Goal: Task Accomplishment & Management: Complete application form

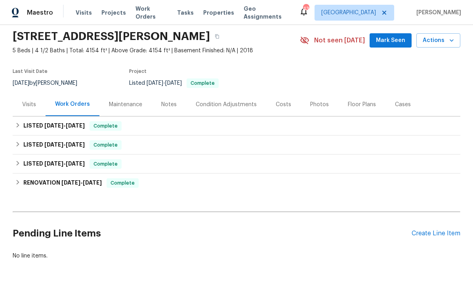
scroll to position [27, 0]
click at [440, 236] on div "Create Line Item" at bounding box center [436, 234] width 49 height 8
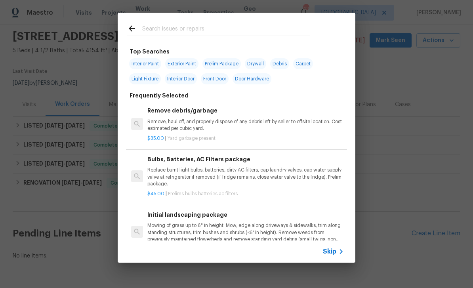
click at [331, 252] on span "Skip" at bounding box center [329, 252] width 13 height 8
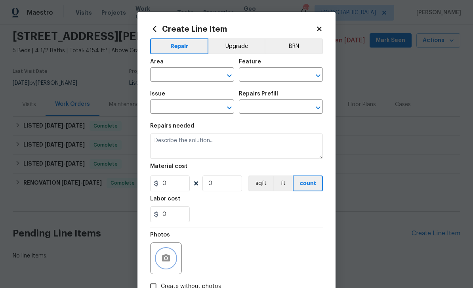
click at [171, 253] on button "button" at bounding box center [166, 258] width 19 height 19
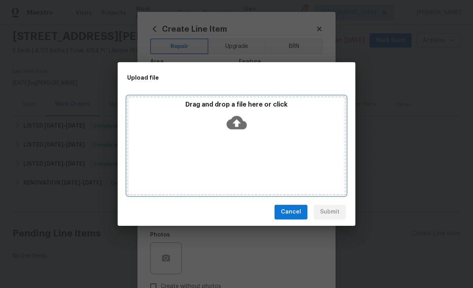
click at [237, 126] on icon at bounding box center [237, 123] width 20 height 20
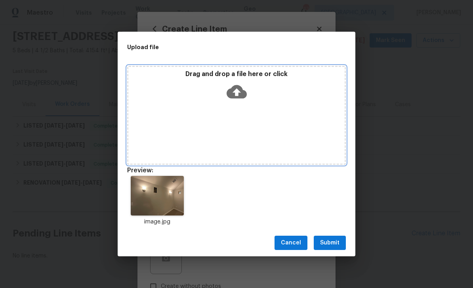
click at [240, 102] on div "Drag and drop a file here or click" at bounding box center [236, 87] width 216 height 34
click at [246, 85] on icon at bounding box center [237, 92] width 20 height 20
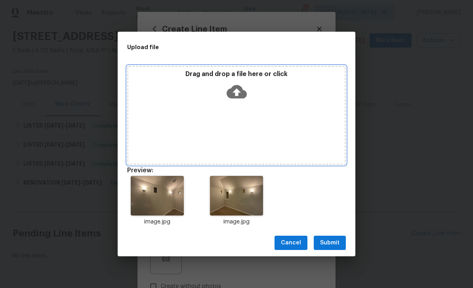
click at [235, 94] on icon at bounding box center [237, 92] width 20 height 20
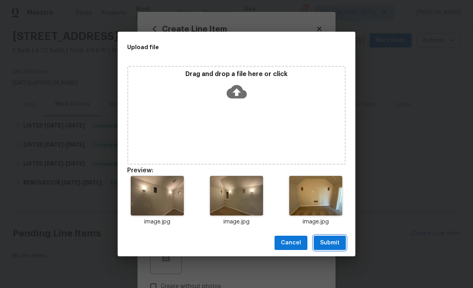
click at [337, 246] on span "Submit" at bounding box center [329, 243] width 19 height 10
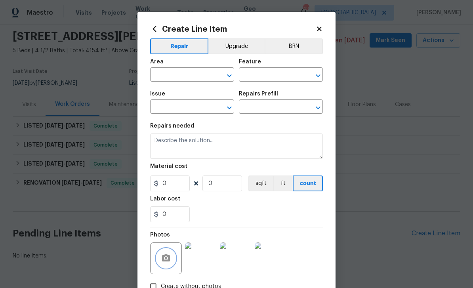
click at [229, 75] on icon "Open" at bounding box center [230, 76] width 10 height 10
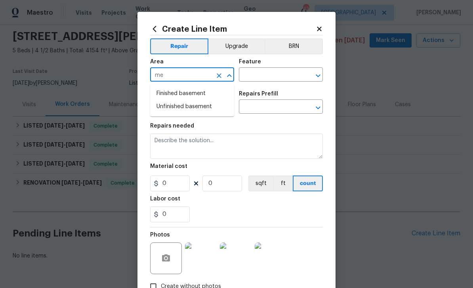
type input "m"
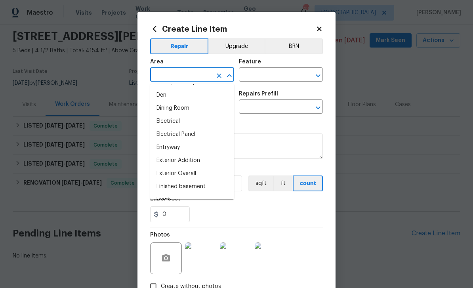
scroll to position [125, 0]
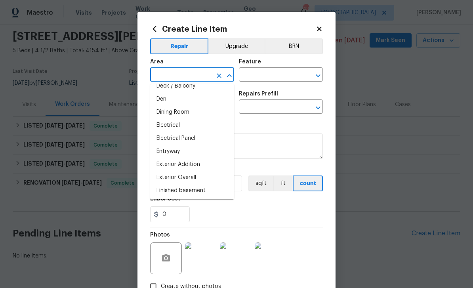
click at [180, 99] on li "Den" at bounding box center [192, 99] width 84 height 13
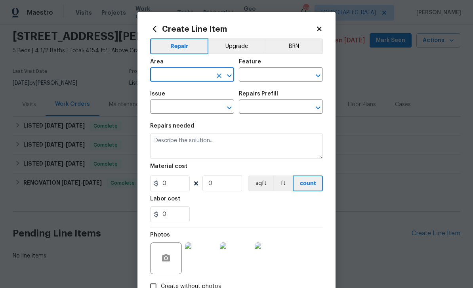
type input "Den"
click at [319, 73] on icon "Open" at bounding box center [318, 76] width 10 height 10
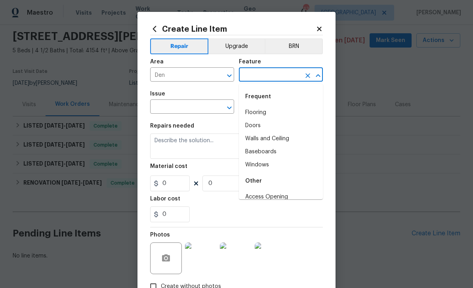
click at [320, 74] on icon "Close" at bounding box center [318, 76] width 10 height 10
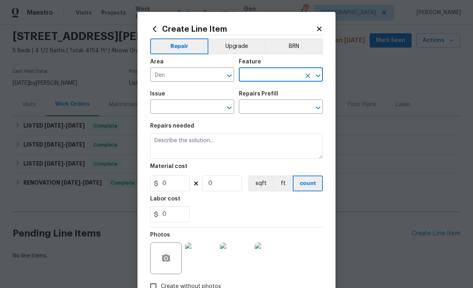
click at [321, 75] on icon "Open" at bounding box center [318, 76] width 10 height 10
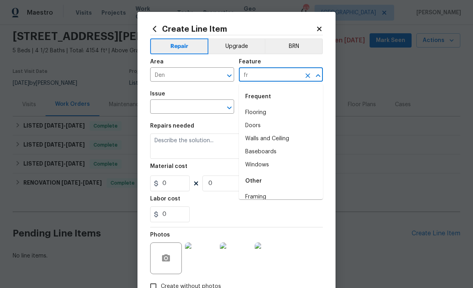
type input "f"
type input "dr"
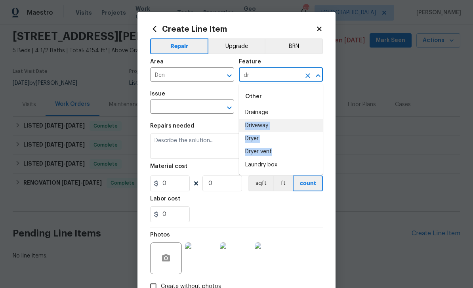
click at [311, 76] on icon "Clear" at bounding box center [308, 76] width 8 height 8
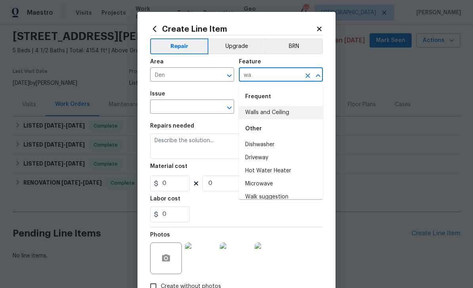
click at [293, 109] on li "Walls and Ceiling" at bounding box center [281, 112] width 84 height 13
type input "Walls and Ceiling"
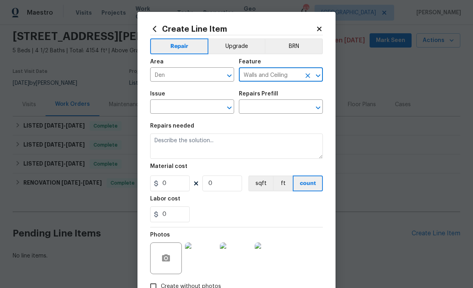
click at [221, 109] on icon "Clear" at bounding box center [219, 108] width 8 height 8
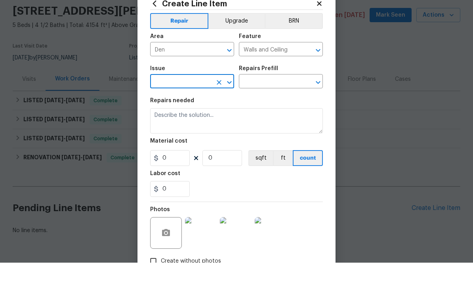
click at [231, 103] on icon "Open" at bounding box center [230, 108] width 10 height 10
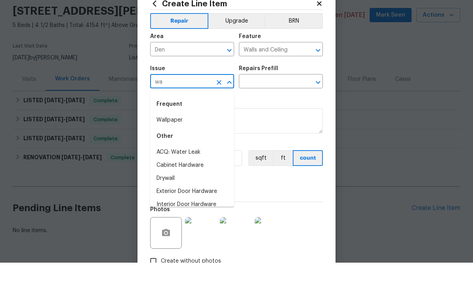
type input "w"
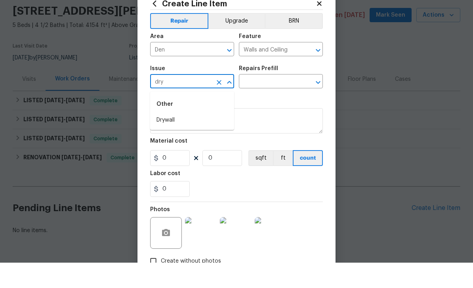
scroll to position [25, 0]
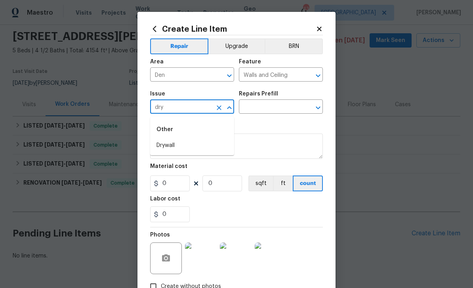
click at [205, 139] on li "Drywall" at bounding box center [192, 145] width 84 height 13
type input "Drywall"
click at [319, 109] on icon "Open" at bounding box center [318, 107] width 4 height 3
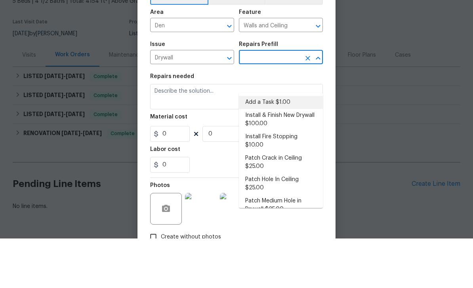
click at [300, 145] on li "Add a Task $1.00" at bounding box center [281, 151] width 84 height 13
type input "Add a Task $1.00"
type textarea "HPM to detail"
type input "1"
type input "Add a Task $1.00"
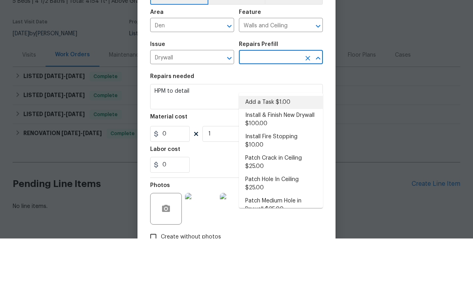
type input "1"
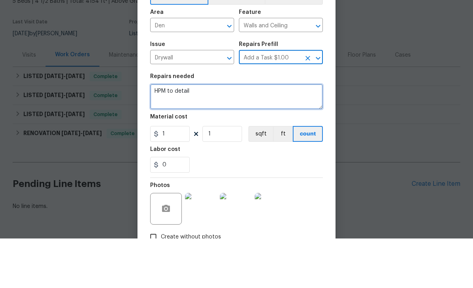
click at [234, 134] on textarea "HPM to detail" at bounding box center [236, 146] width 173 height 25
type textarea "H"
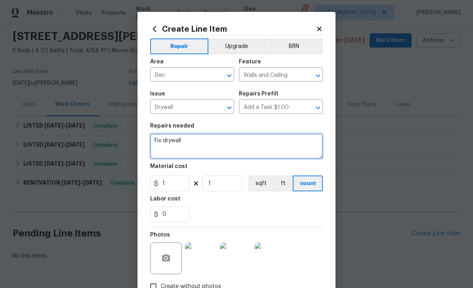
type textarea "Fix drywall"
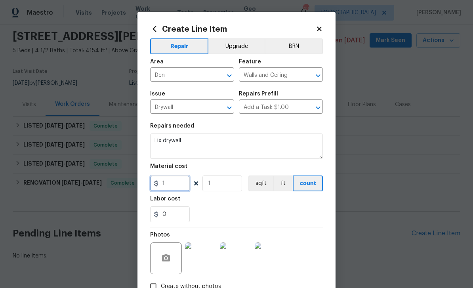
click at [184, 190] on input "1" at bounding box center [170, 184] width 40 height 16
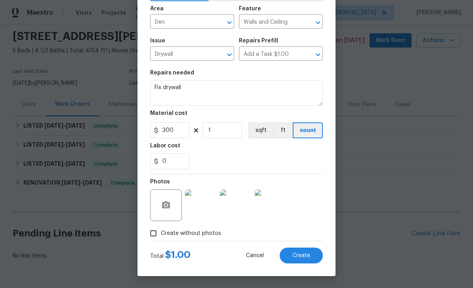
scroll to position [55, 0]
type input "300"
click at [309, 250] on button "Create" at bounding box center [301, 256] width 43 height 16
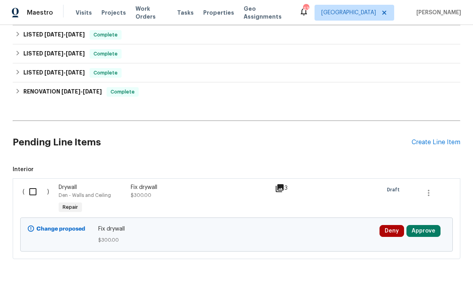
scroll to position [118, 0]
click at [41, 184] on input "checkbox" at bounding box center [36, 192] width 23 height 17
checkbox input "true"
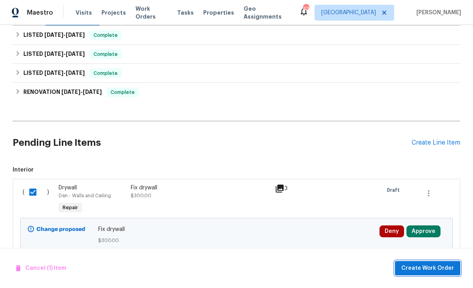
click at [438, 263] on button "Create Work Order" at bounding box center [427, 268] width 65 height 15
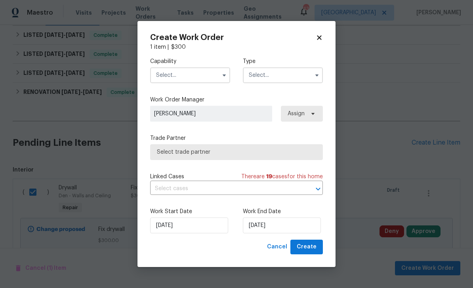
click at [309, 64] on label "Type" at bounding box center [283, 61] width 80 height 8
click at [218, 76] on input "text" at bounding box center [190, 75] width 80 height 16
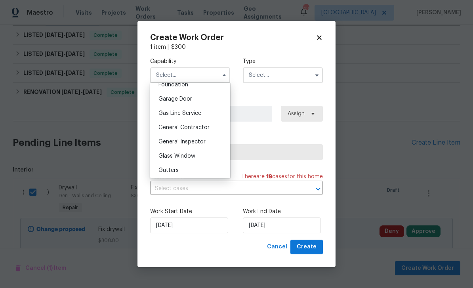
scroll to position [343, 0]
click at [204, 129] on span "General Contractor" at bounding box center [184, 128] width 51 height 6
type input "General Contractor"
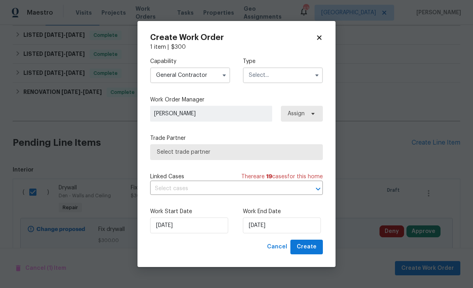
click at [310, 72] on input "text" at bounding box center [283, 75] width 80 height 16
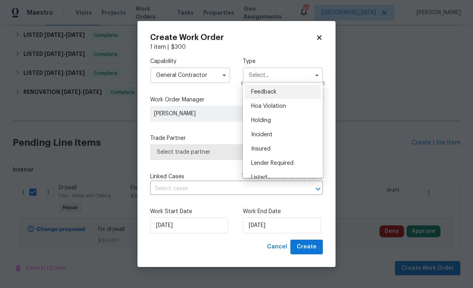
scroll to position [40, 0]
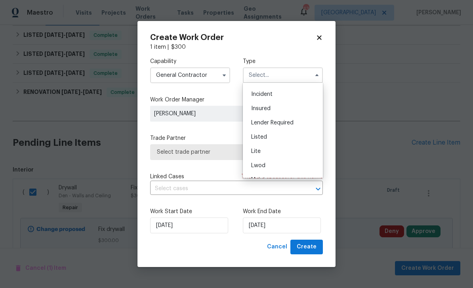
click at [289, 137] on div "Listed" at bounding box center [283, 137] width 76 height 14
type input "Listed"
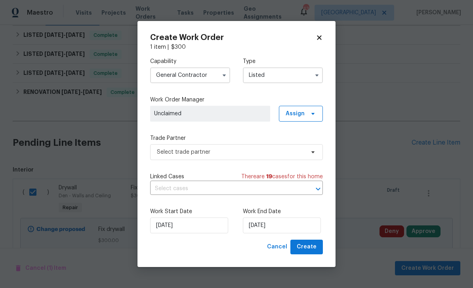
click at [305, 126] on div "Capability General [DEMOGRAPHIC_DATA] Type Listed Work Order Manager Unclaimed …" at bounding box center [236, 145] width 173 height 189
click at [312, 114] on icon at bounding box center [313, 114] width 6 height 6
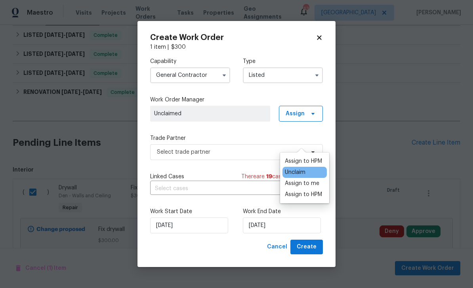
click at [313, 153] on div "Assign to HPM Unclaim Assign to me Assign to HPM" at bounding box center [304, 178] width 49 height 51
click at [315, 157] on div "Assign to HPM" at bounding box center [303, 161] width 37 height 8
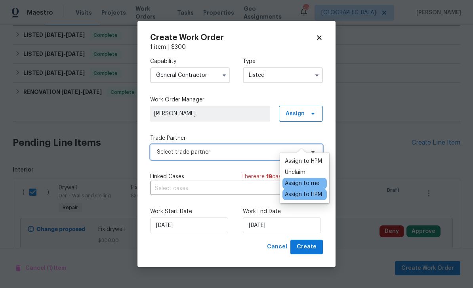
click at [252, 155] on span "Select trade partner" at bounding box center [231, 152] width 148 height 8
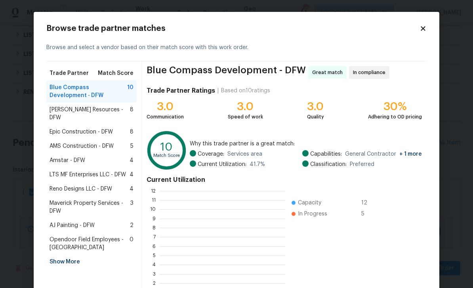
scroll to position [111, 126]
click at [128, 112] on div "[PERSON_NAME] Resources - DFW 8" at bounding box center [92, 114] width 84 height 16
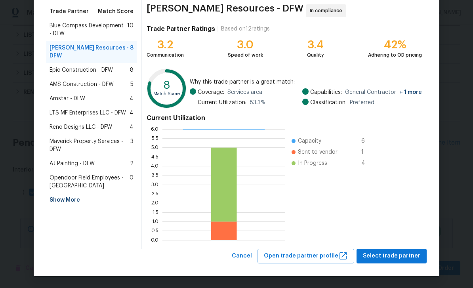
scroll to position [61, 0]
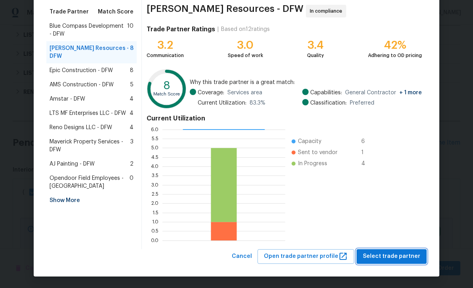
click at [404, 260] on span "Select trade partner" at bounding box center [391, 257] width 57 height 10
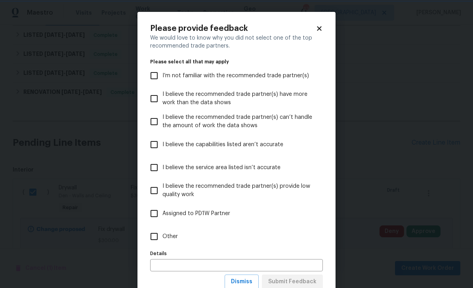
scroll to position [0, 0]
click at [254, 276] on button "Dismiss" at bounding box center [242, 282] width 34 height 15
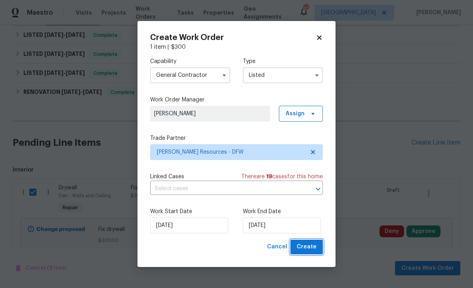
click at [317, 250] on button "Create" at bounding box center [306, 247] width 32 height 15
checkbox input "false"
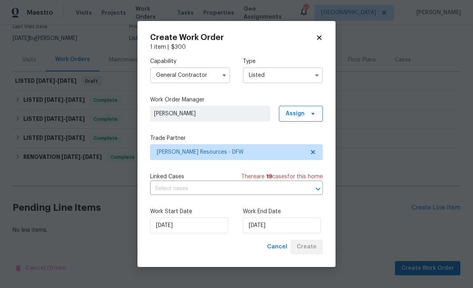
scroll to position [46, 0]
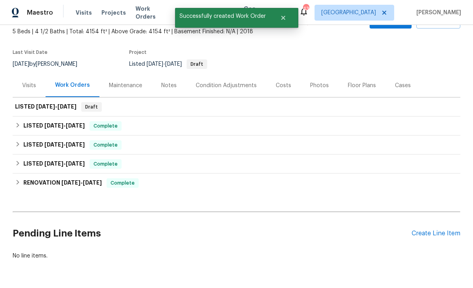
click at [323, 39] on section "[STREET_ADDRESS][PERSON_NAME] 5 Beds | 4 1/2 Baths | Total: 4154 ft² | Above Gr…" at bounding box center [237, 40] width 448 height 67
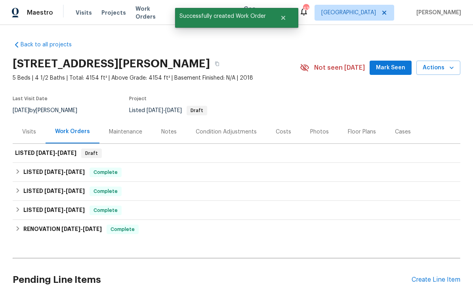
scroll to position [0, 0]
